Goal: Task Accomplishment & Management: Manage account settings

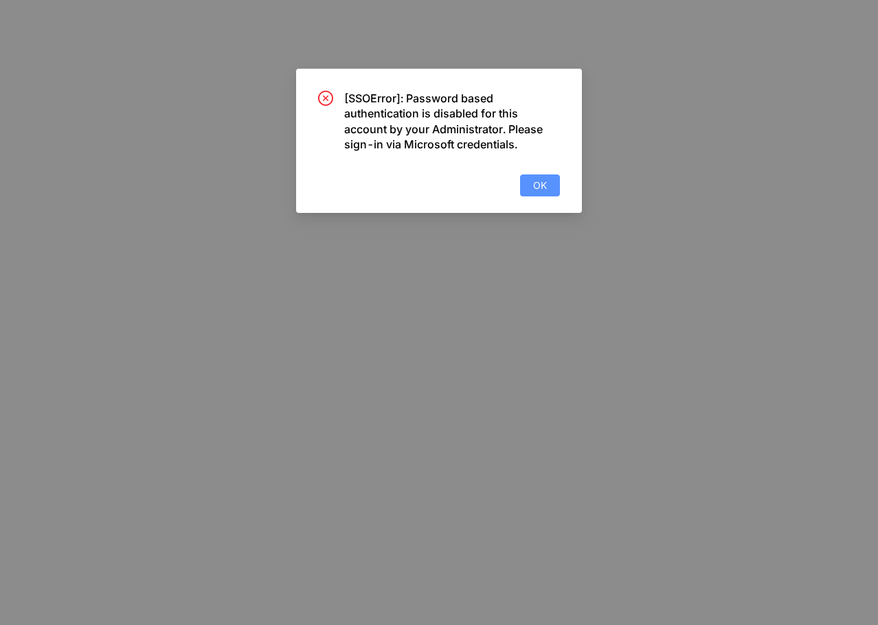
click at [543, 192] on span "OK" at bounding box center [540, 185] width 14 height 15
